Goal: Task Accomplishment & Management: Manage account settings

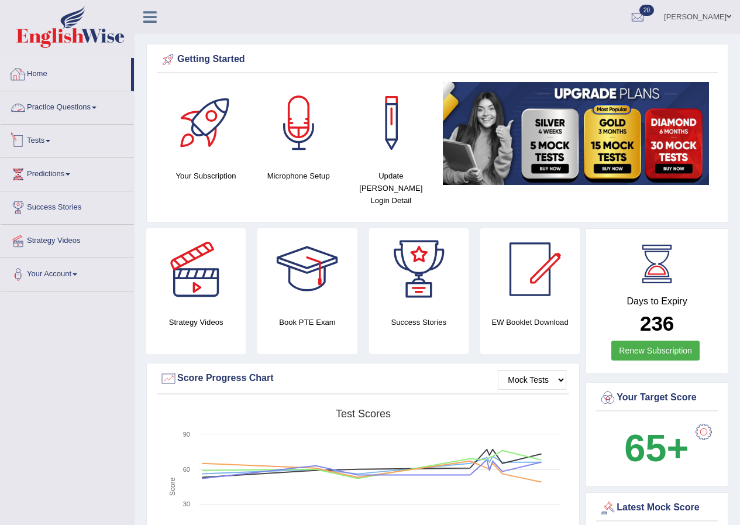
click at [37, 140] on link "Tests" at bounding box center [67, 139] width 133 height 29
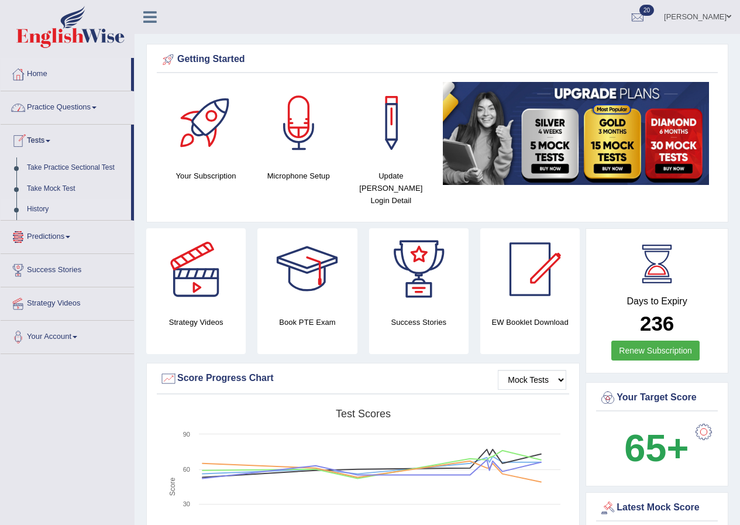
click at [41, 211] on link "History" at bounding box center [76, 209] width 109 height 21
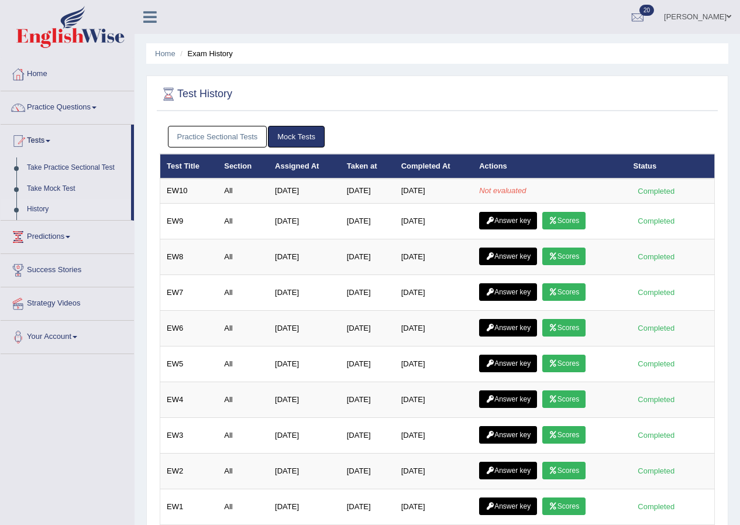
click at [722, 19] on link "[PERSON_NAME]" at bounding box center [698, 15] width 85 height 30
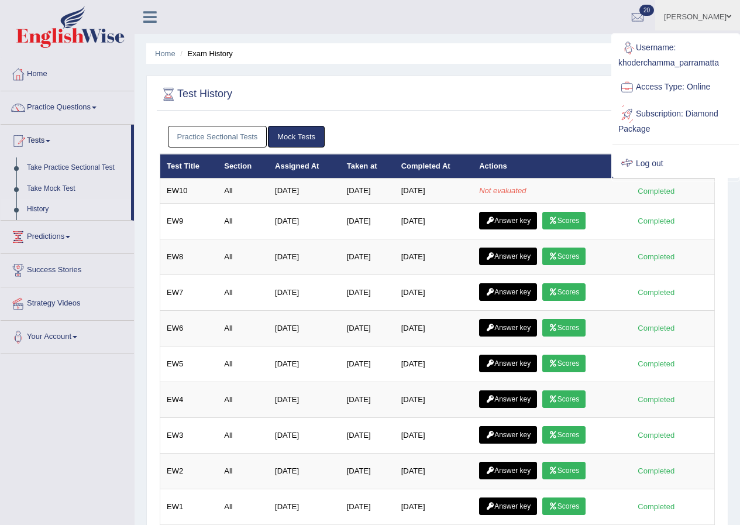
click at [657, 158] on link "Log out" at bounding box center [676, 163] width 126 height 27
